Goal: Check status

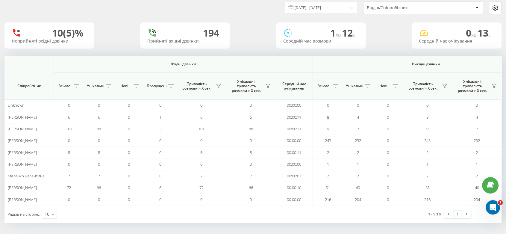
scroll to position [0, 338]
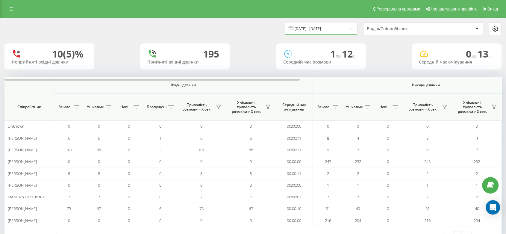
click at [313, 28] on input "[DATE] - [DATE]" at bounding box center [321, 29] width 72 height 12
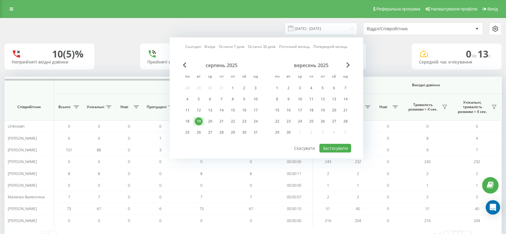
click at [200, 119] on div "19" at bounding box center [199, 121] width 8 height 8
click at [332, 146] on button "Застосувати" at bounding box center [335, 148] width 32 height 9
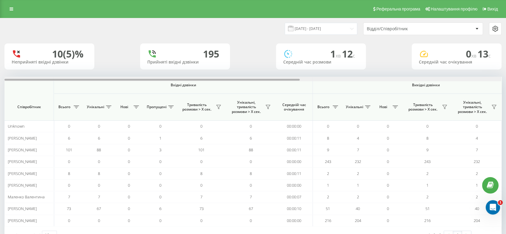
scroll to position [0, 338]
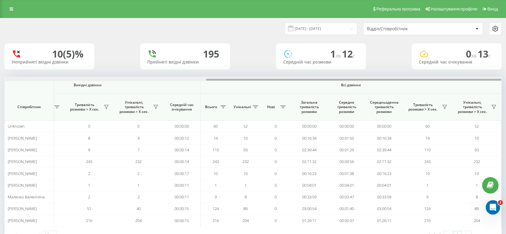
drag, startPoint x: 266, startPoint y: 78, endPoint x: 410, endPoint y: 79, distance: 144.0
click at [410, 79] on div at bounding box center [253, 79] width 497 height 4
